Goal: Check status: Check status

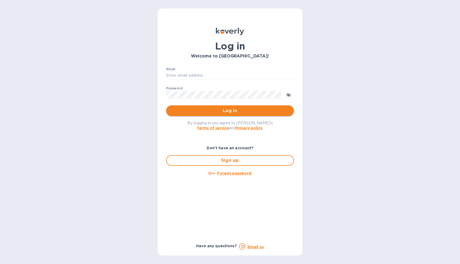
type input "[EMAIL_ADDRESS][DOMAIN_NAME]"
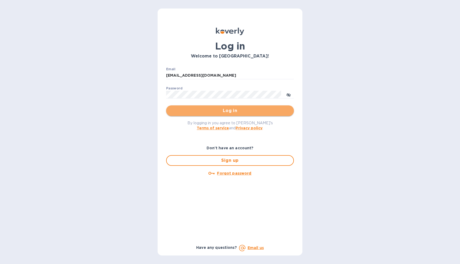
click at [243, 114] on button "Log in" at bounding box center [230, 111] width 128 height 11
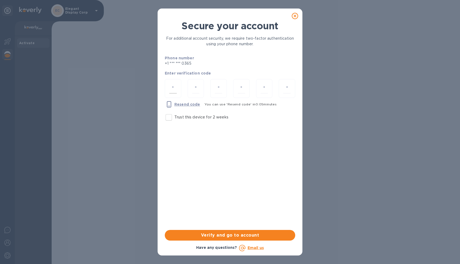
click at [173, 88] on input "number" at bounding box center [172, 89] width 7 height 10
type input "5"
type input "4"
type input "6"
type input "5"
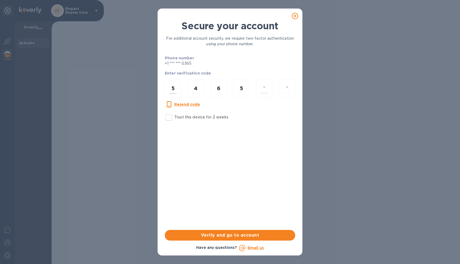
type input "4"
type input "9"
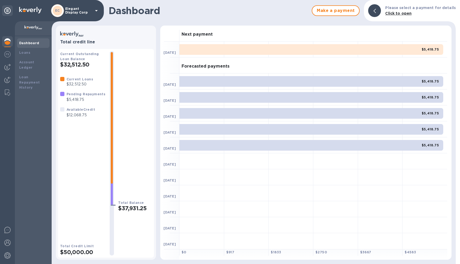
click at [320, 82] on div "$5,418.75" at bounding box center [312, 81] width 264 height 11
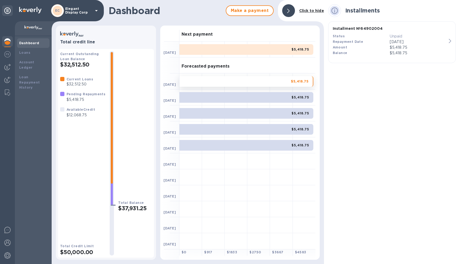
click at [298, 95] on span "$5,418.75" at bounding box center [301, 97] width 18 height 5
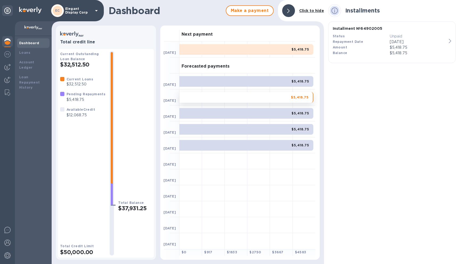
click at [298, 117] on div "$5,418.75" at bounding box center [247, 113] width 134 height 11
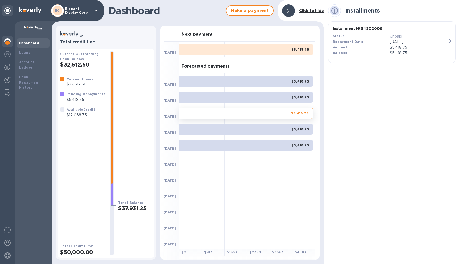
click at [295, 130] on b "$5,418.75" at bounding box center [301, 129] width 18 height 4
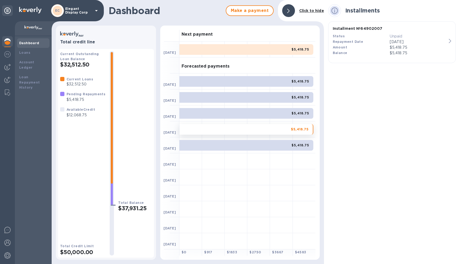
click at [296, 148] on span "$5,418.75" at bounding box center [301, 145] width 18 height 5
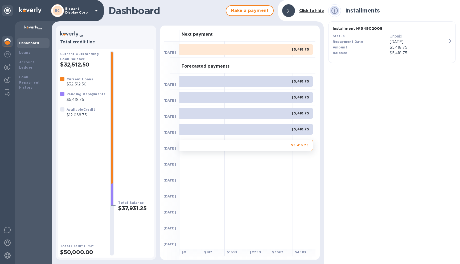
click at [297, 130] on b "$5,418.75" at bounding box center [301, 129] width 18 height 4
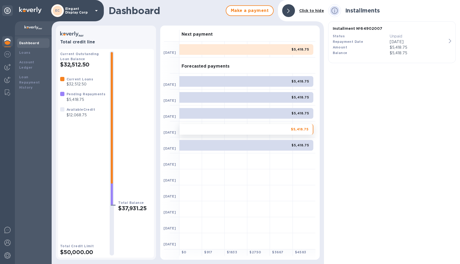
click at [297, 115] on span "$5,418.75" at bounding box center [301, 113] width 18 height 5
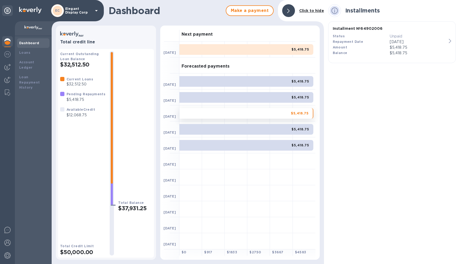
click at [298, 99] on b "$5,418.75" at bounding box center [301, 97] width 18 height 4
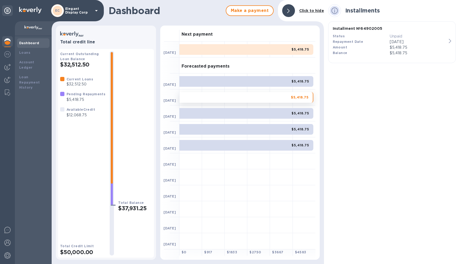
click at [300, 81] on b "$5,418.75" at bounding box center [301, 81] width 18 height 4
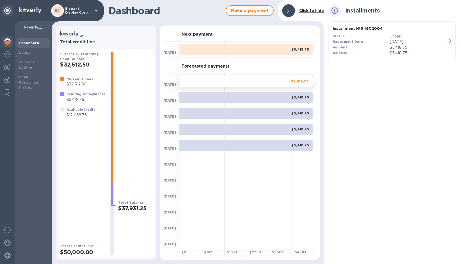
click at [304, 47] on b "$5,418.75" at bounding box center [301, 49] width 18 height 4
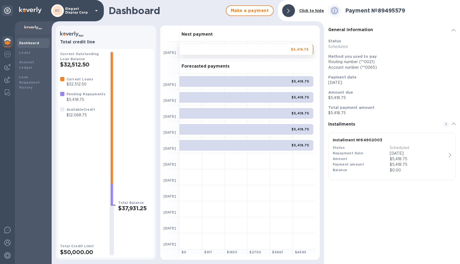
click at [291, 82] on div "$5,418.75" at bounding box center [247, 81] width 134 height 11
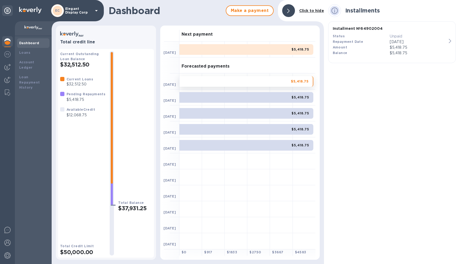
click at [288, 102] on div "$5,418.75" at bounding box center [247, 97] width 134 height 11
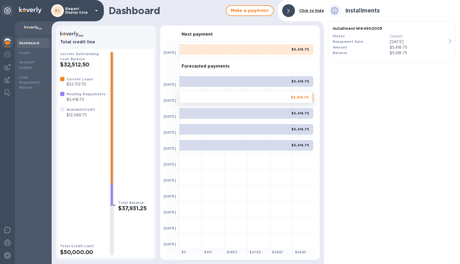
click at [285, 115] on div "$5,418.75" at bounding box center [247, 113] width 134 height 11
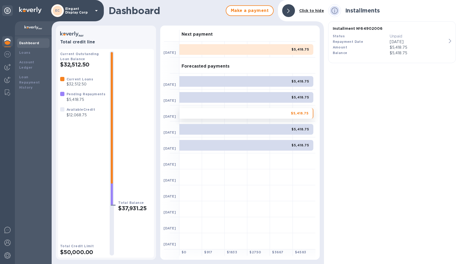
click at [282, 133] on div "$5,418.75" at bounding box center [247, 129] width 134 height 11
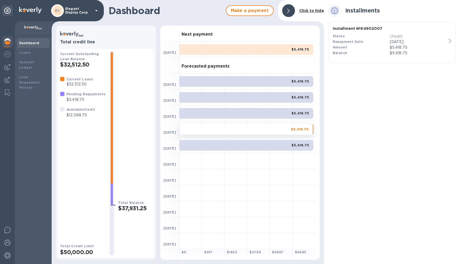
click at [280, 145] on div "$5,418.75" at bounding box center [247, 145] width 134 height 11
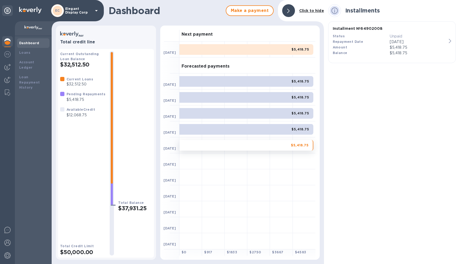
click at [268, 50] on div "$5,418.75" at bounding box center [247, 49] width 134 height 11
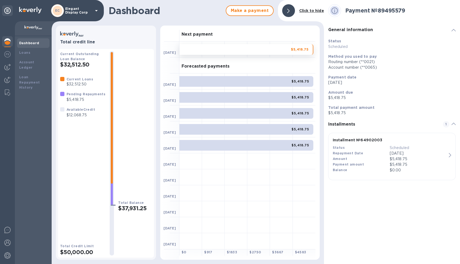
click at [134, 48] on div "Current Outstanding Loan Balance $32,512.50 Current Loans $32,512.50 Pending Re…" at bounding box center [106, 151] width 96 height 213
click at [320, 9] on b "Click to hide" at bounding box center [312, 11] width 25 height 4
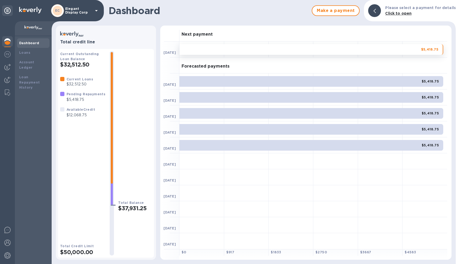
click at [370, 99] on div "$5,418.75" at bounding box center [312, 97] width 264 height 11
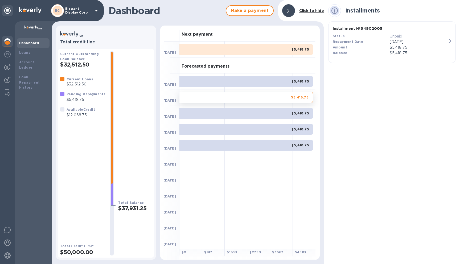
click at [308, 10] on b "Click to hide" at bounding box center [312, 11] width 25 height 4
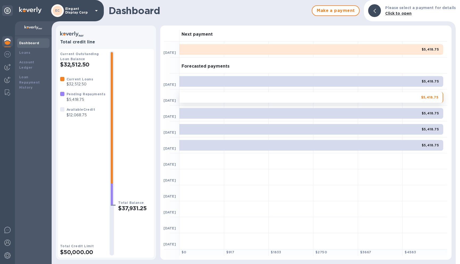
click at [300, 50] on div "$5,418.75" at bounding box center [312, 49] width 264 height 11
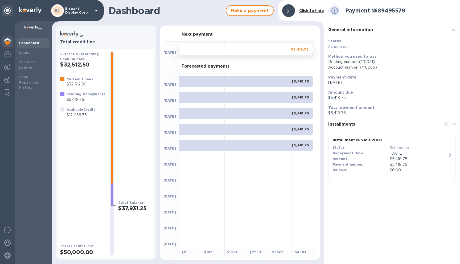
click at [313, 13] on b "Click to hide" at bounding box center [312, 11] width 25 height 4
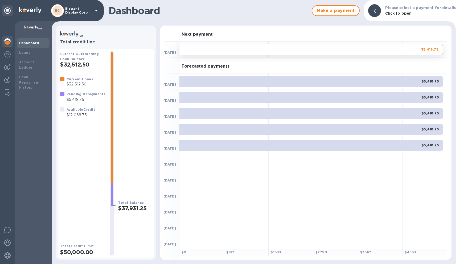
click at [120, 90] on div "Total Balance $37,931.25" at bounding box center [135, 153] width 34 height 205
click at [78, 84] on p "$32,512.50" at bounding box center [80, 85] width 27 height 6
click at [135, 211] on h2 "$37,931.25" at bounding box center [135, 208] width 34 height 7
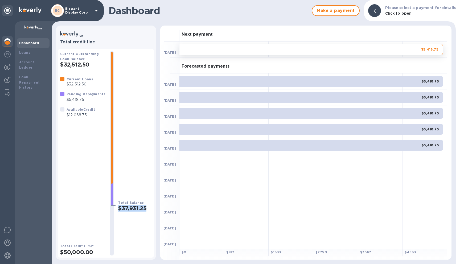
click at [135, 210] on h2 "$37,931.25" at bounding box center [135, 208] width 34 height 7
click at [135, 205] on b "Total Balance" at bounding box center [131, 203] width 26 height 4
click at [135, 203] on b "Total Balance" at bounding box center [131, 203] width 26 height 4
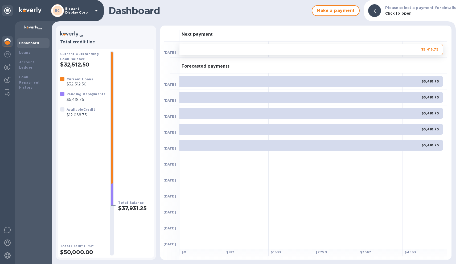
click at [133, 208] on h2 "$37,931.25" at bounding box center [135, 208] width 34 height 7
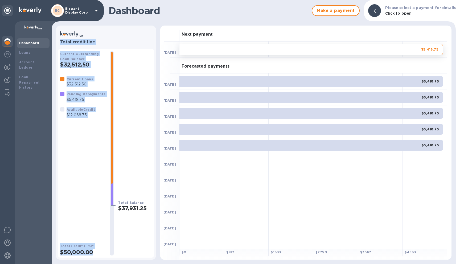
drag, startPoint x: 80, startPoint y: 251, endPoint x: 62, endPoint y: 27, distance: 224.6
click at [62, 27] on div "Total credit line Current Outstanding Loan Balance $32,512.50 Current Loans $32…" at bounding box center [106, 143] width 100 height 234
drag, startPoint x: 149, startPoint y: 210, endPoint x: 59, endPoint y: 29, distance: 202.0
click at [59, 29] on div "Total credit line Current Outstanding Loan Balance $32,512.50 Current Loans $32…" at bounding box center [106, 143] width 100 height 234
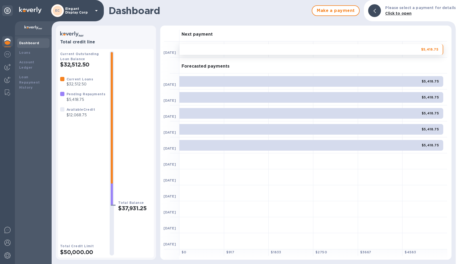
click at [409, 13] on b "Click to open" at bounding box center [399, 13] width 26 height 4
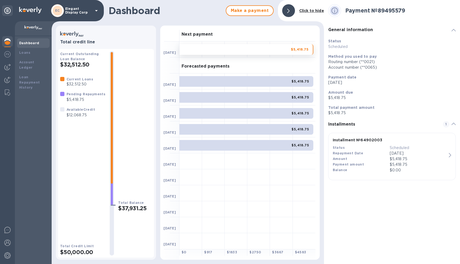
click at [305, 9] on b "Click to hide" at bounding box center [312, 11] width 25 height 4
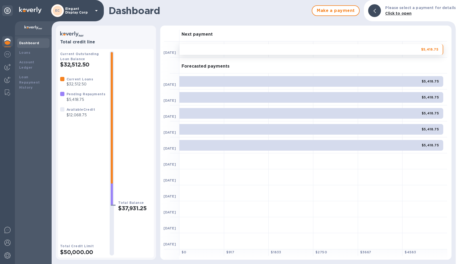
click at [403, 15] on b "Click to open" at bounding box center [399, 13] width 26 height 4
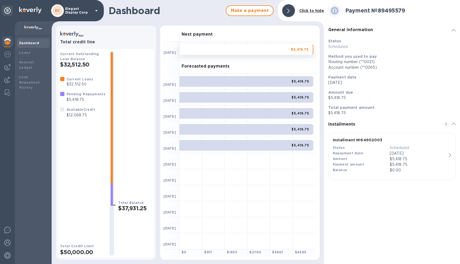
click at [279, 79] on div "$5,418.75" at bounding box center [247, 81] width 134 height 11
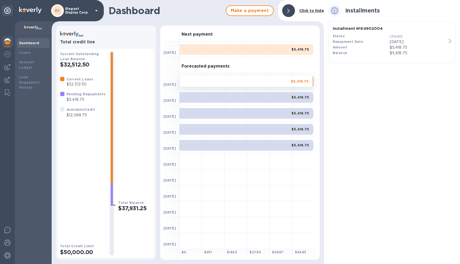
click at [268, 98] on div "$5,418.75" at bounding box center [247, 97] width 134 height 11
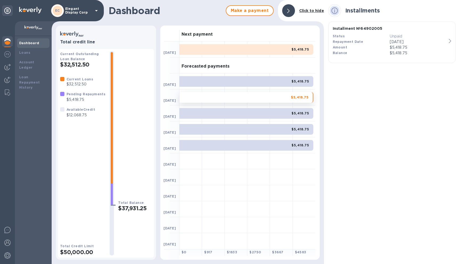
click at [266, 115] on div "$5,418.75" at bounding box center [247, 113] width 134 height 11
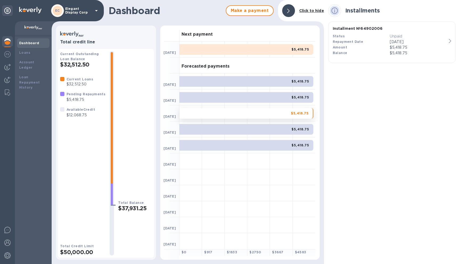
click at [265, 133] on div "$5,418.75" at bounding box center [247, 129] width 134 height 11
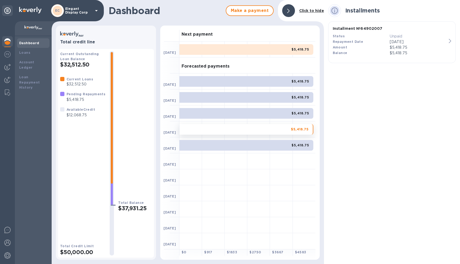
click at [265, 147] on div "$5,418.75" at bounding box center [247, 145] width 134 height 11
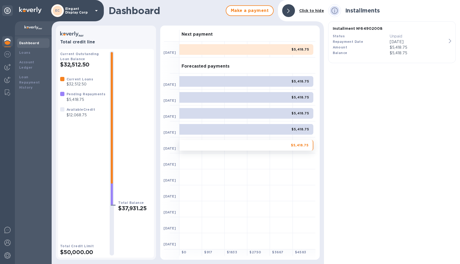
click at [318, 11] on b "Click to hide" at bounding box center [312, 11] width 25 height 4
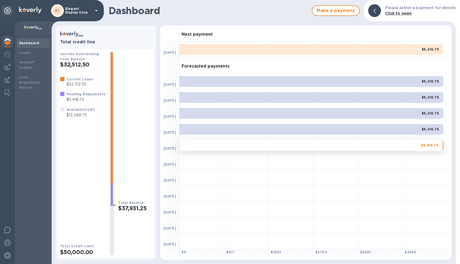
click at [401, 14] on b "Click to open" at bounding box center [399, 13] width 26 height 4
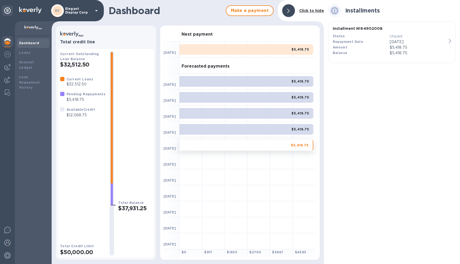
click at [314, 10] on b "Click to hide" at bounding box center [312, 11] width 25 height 4
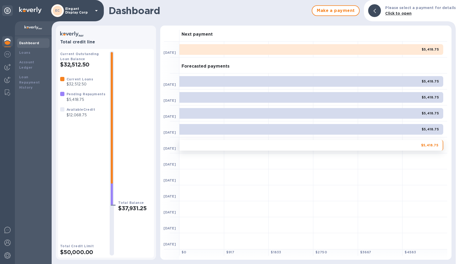
click at [407, 12] on b "Click to open" at bounding box center [399, 13] width 26 height 4
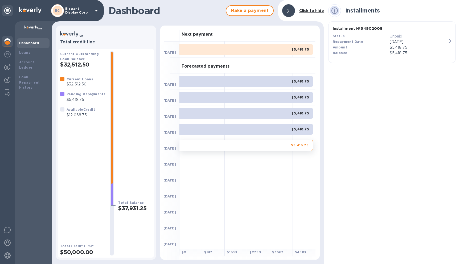
click at [317, 11] on b "Click to hide" at bounding box center [312, 11] width 25 height 4
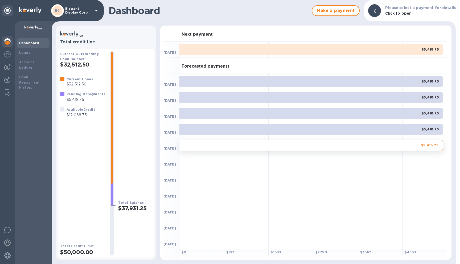
click at [69, 56] on div "Current Outstanding Loan Balance $32,512.50" at bounding box center [82, 59] width 45 height 17
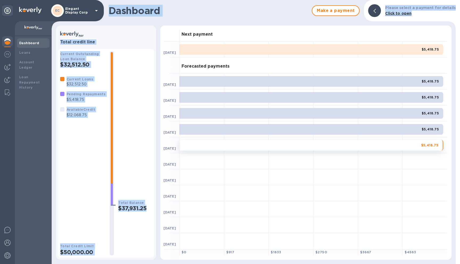
drag, startPoint x: 146, startPoint y: 207, endPoint x: 38, endPoint y: 2, distance: 230.9
click at [38, 2] on div "EC Elegant Display Corp Dashboard Loans Account Ledger Loan Repayment History D…" at bounding box center [230, 132] width 460 height 264
click at [141, 47] on div "Current Outstanding Loan Balance $32,512.50 Current Loans $32,512.50 Pending Re…" at bounding box center [106, 151] width 96 height 213
